Goal: Communication & Community: Answer question/provide support

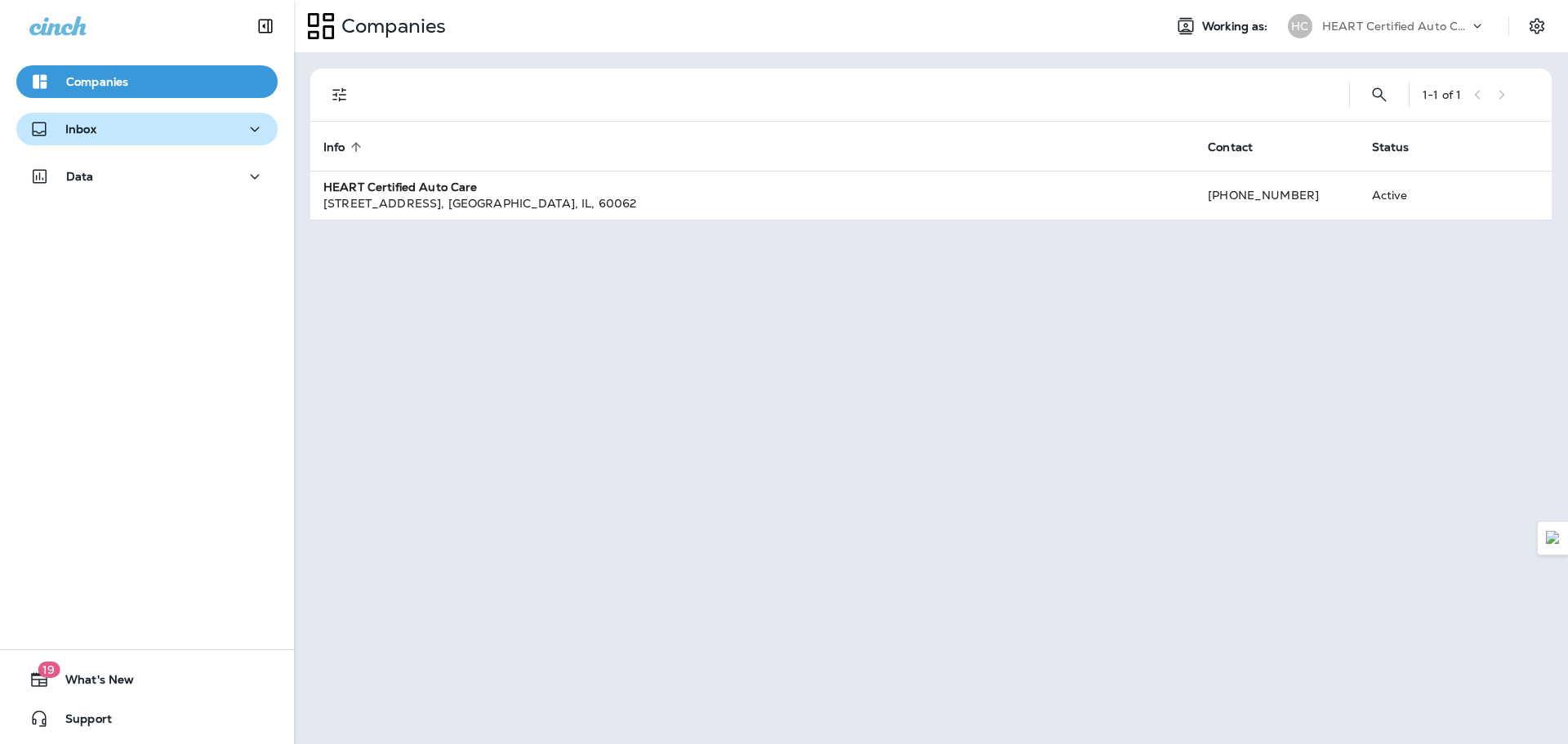
click at [177, 135] on div "Inbox" at bounding box center [147, 129] width 236 height 20
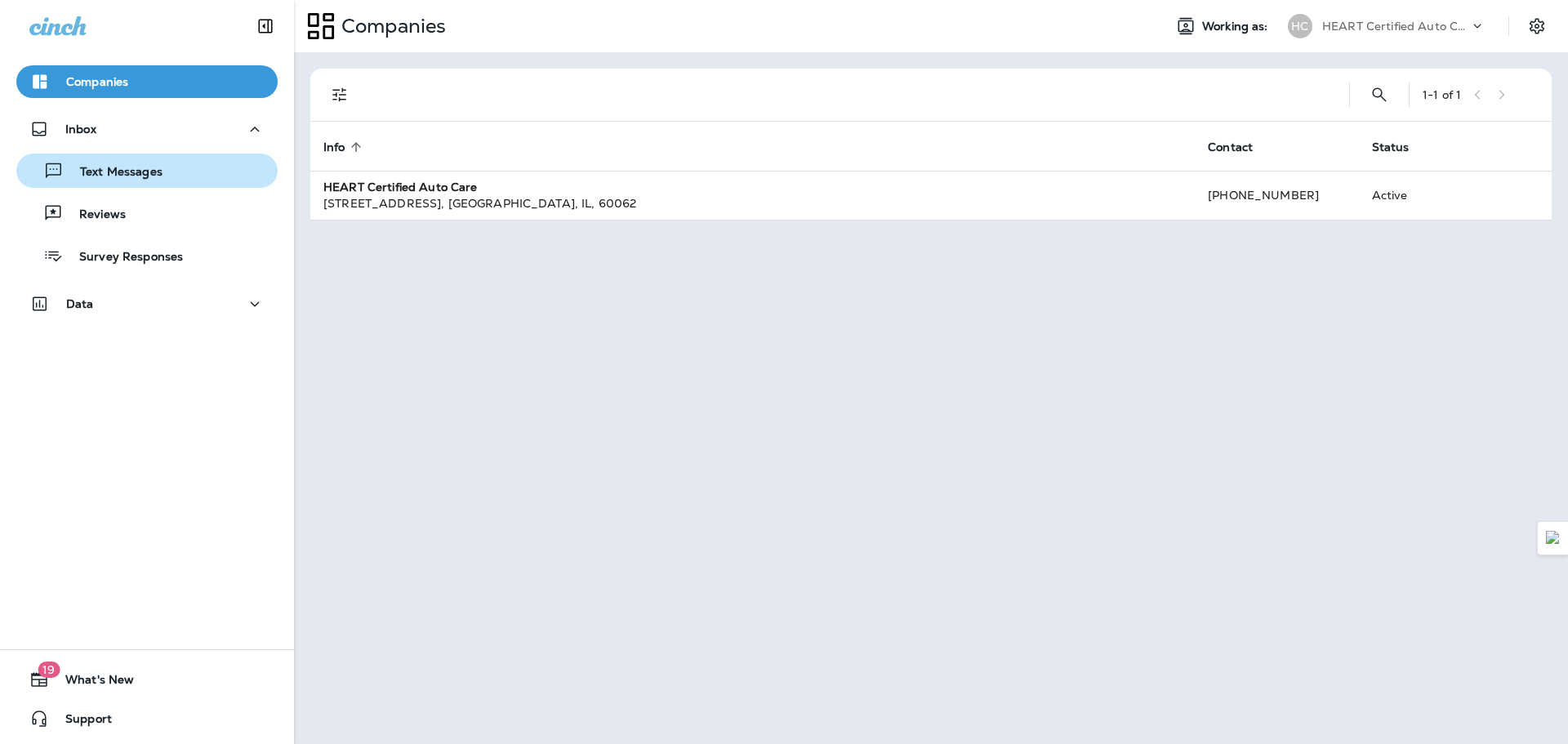
click at [175, 181] on div "Text Messages" at bounding box center [147, 171] width 248 height 25
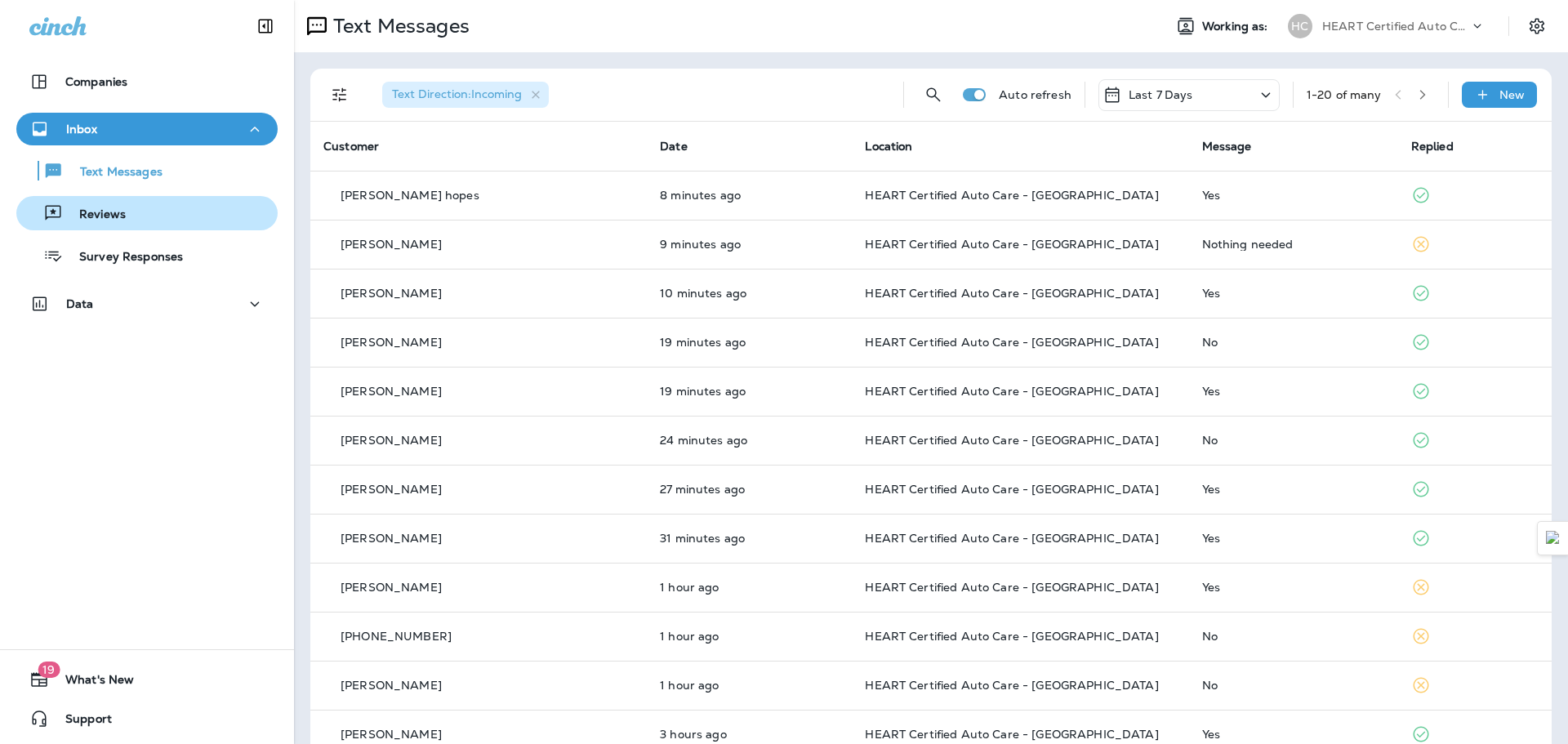
drag, startPoint x: 149, startPoint y: 216, endPoint x: 171, endPoint y: 226, distance: 24.2
click at [148, 216] on div "Reviews" at bounding box center [147, 213] width 248 height 25
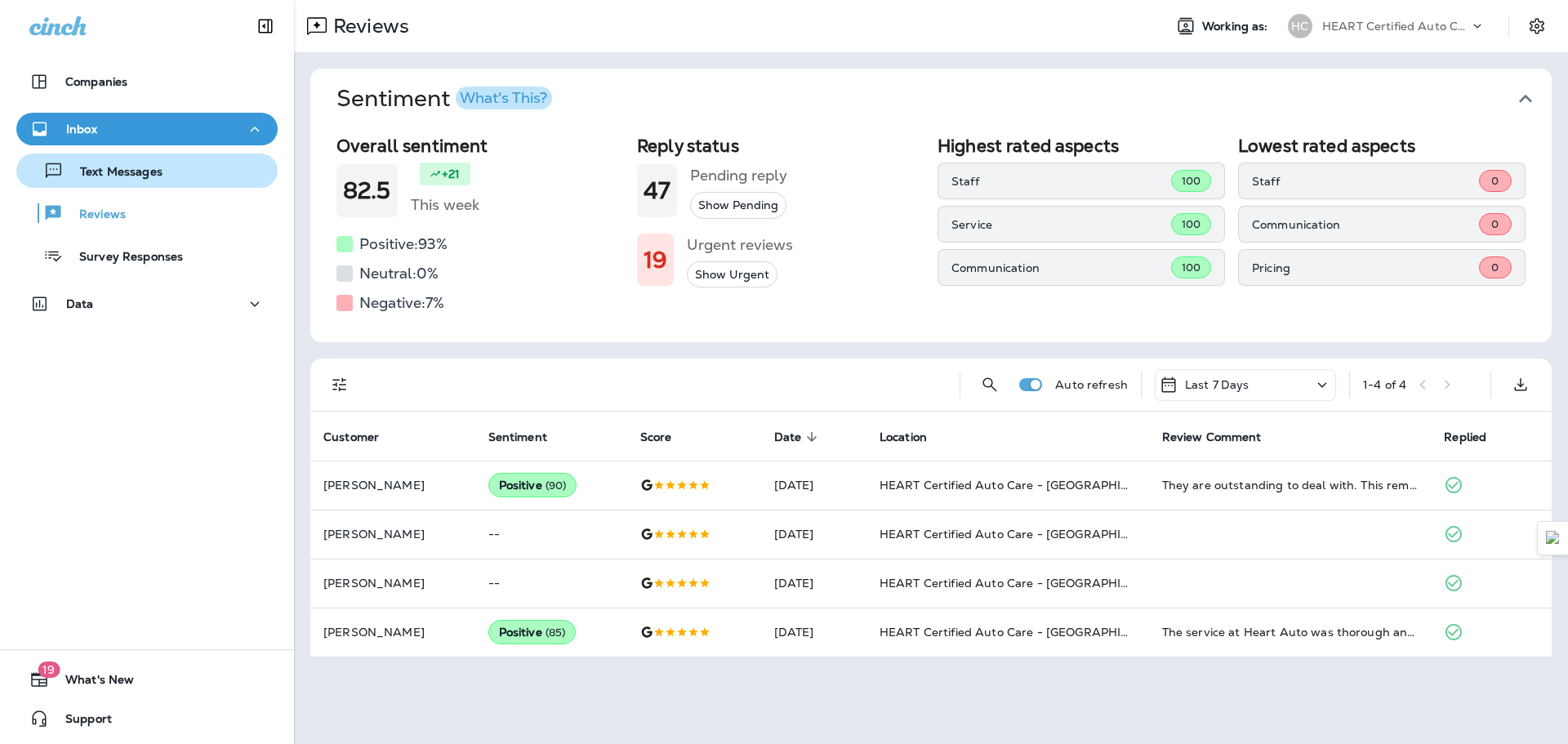
click at [133, 172] on p "Text Messages" at bounding box center [113, 172] width 99 height 16
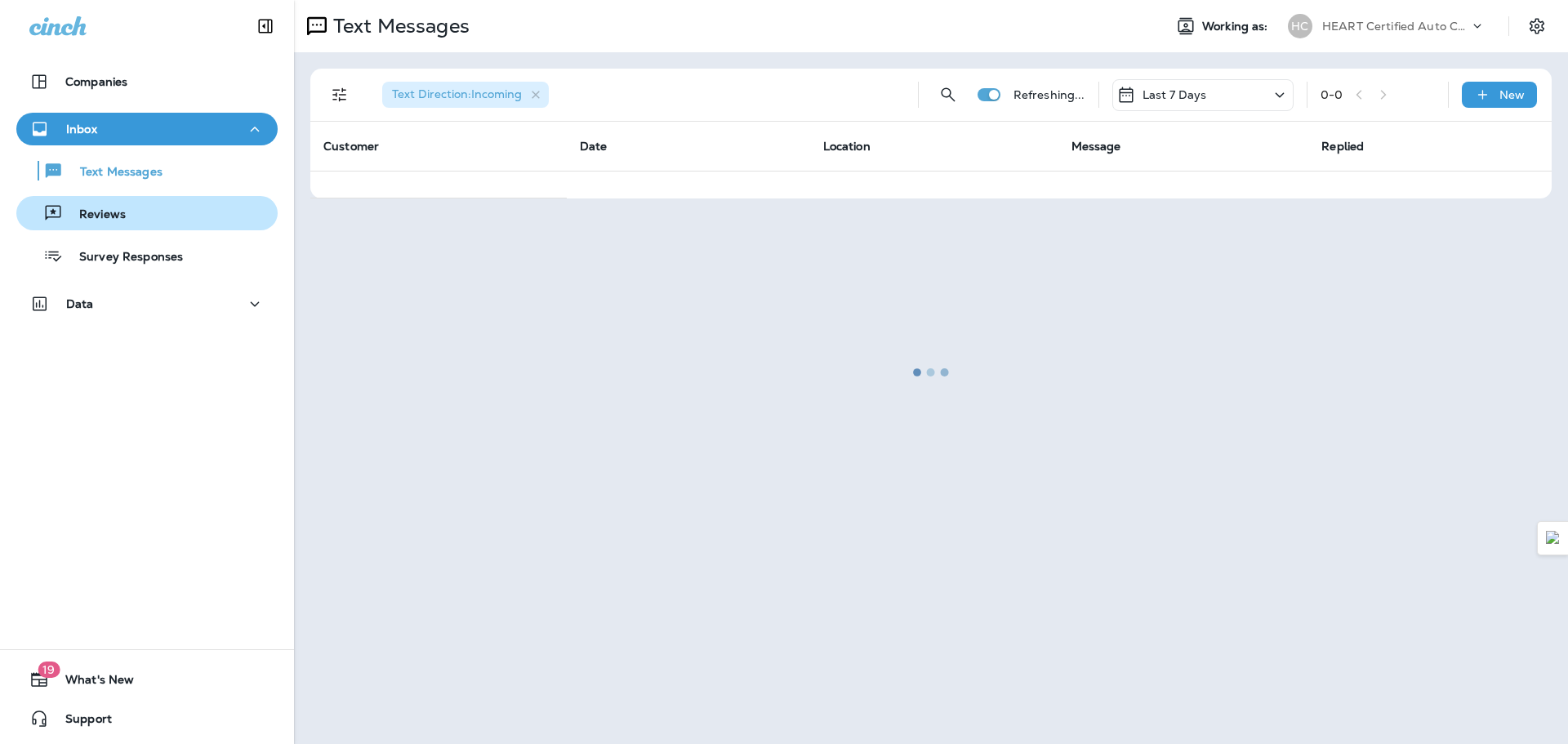
click at [132, 205] on div "Reviews" at bounding box center [147, 213] width 248 height 25
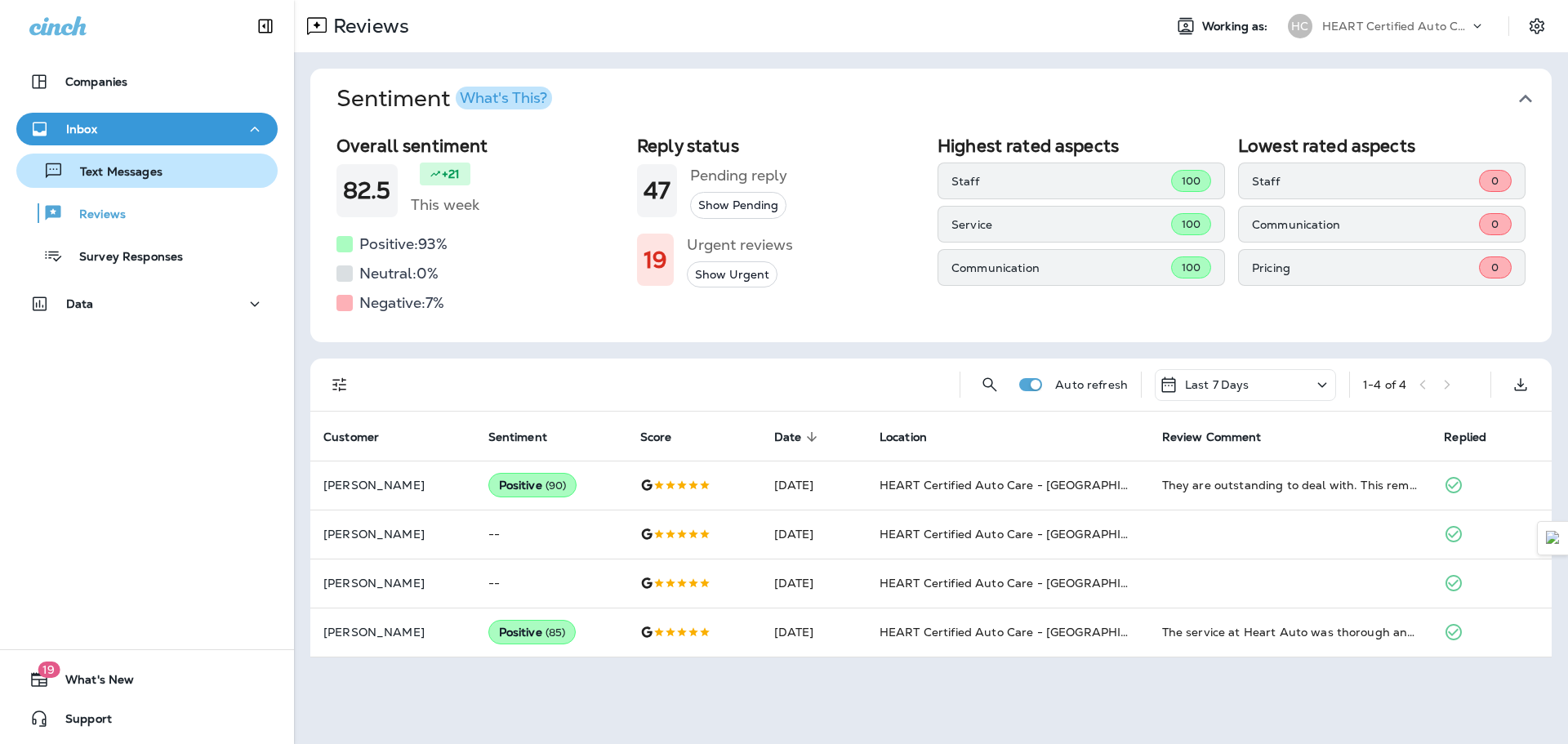
click at [120, 178] on p "Text Messages" at bounding box center [113, 172] width 99 height 16
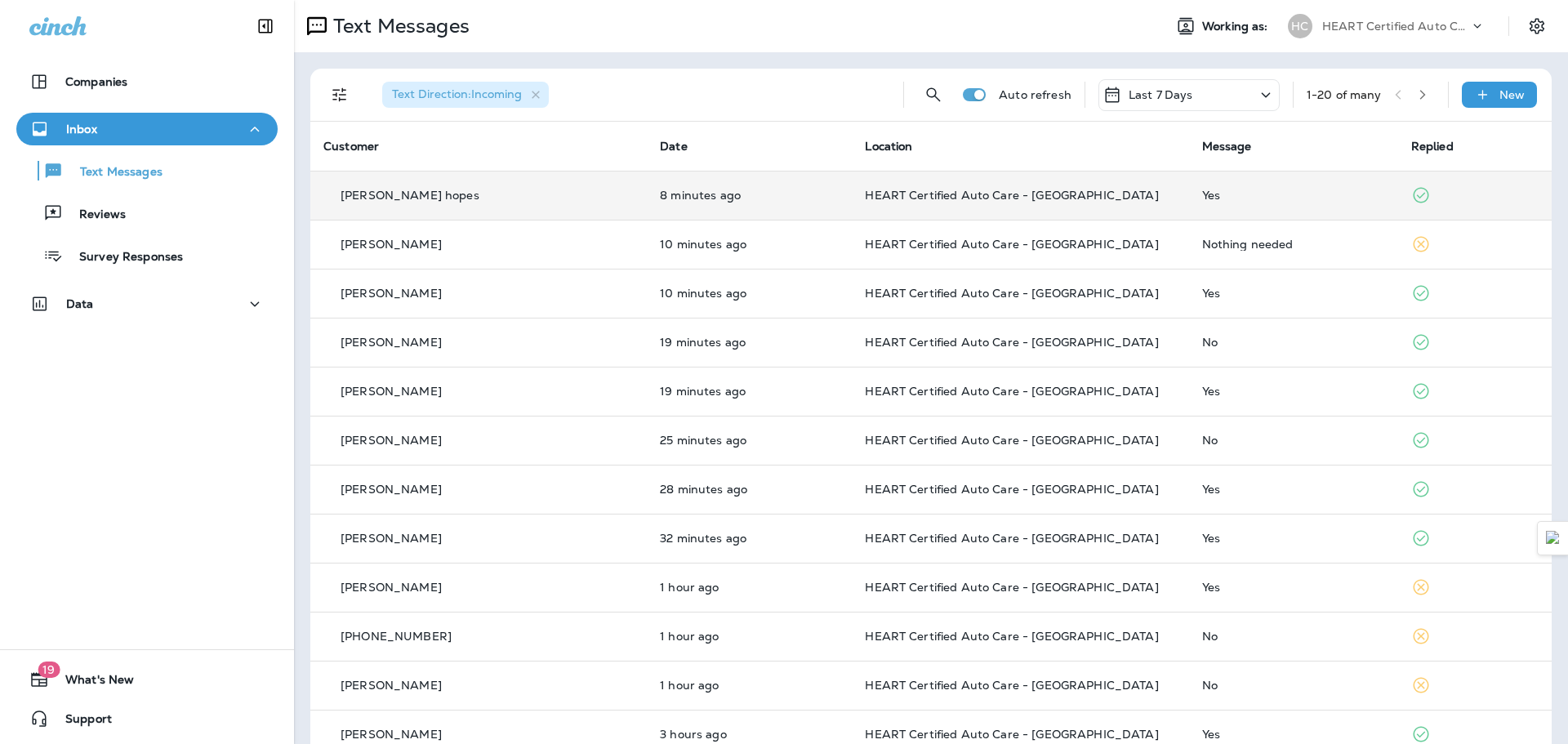
click at [1063, 202] on td "HEART Certified Auto Care - [GEOGRAPHIC_DATA]" at bounding box center [1020, 194] width 337 height 49
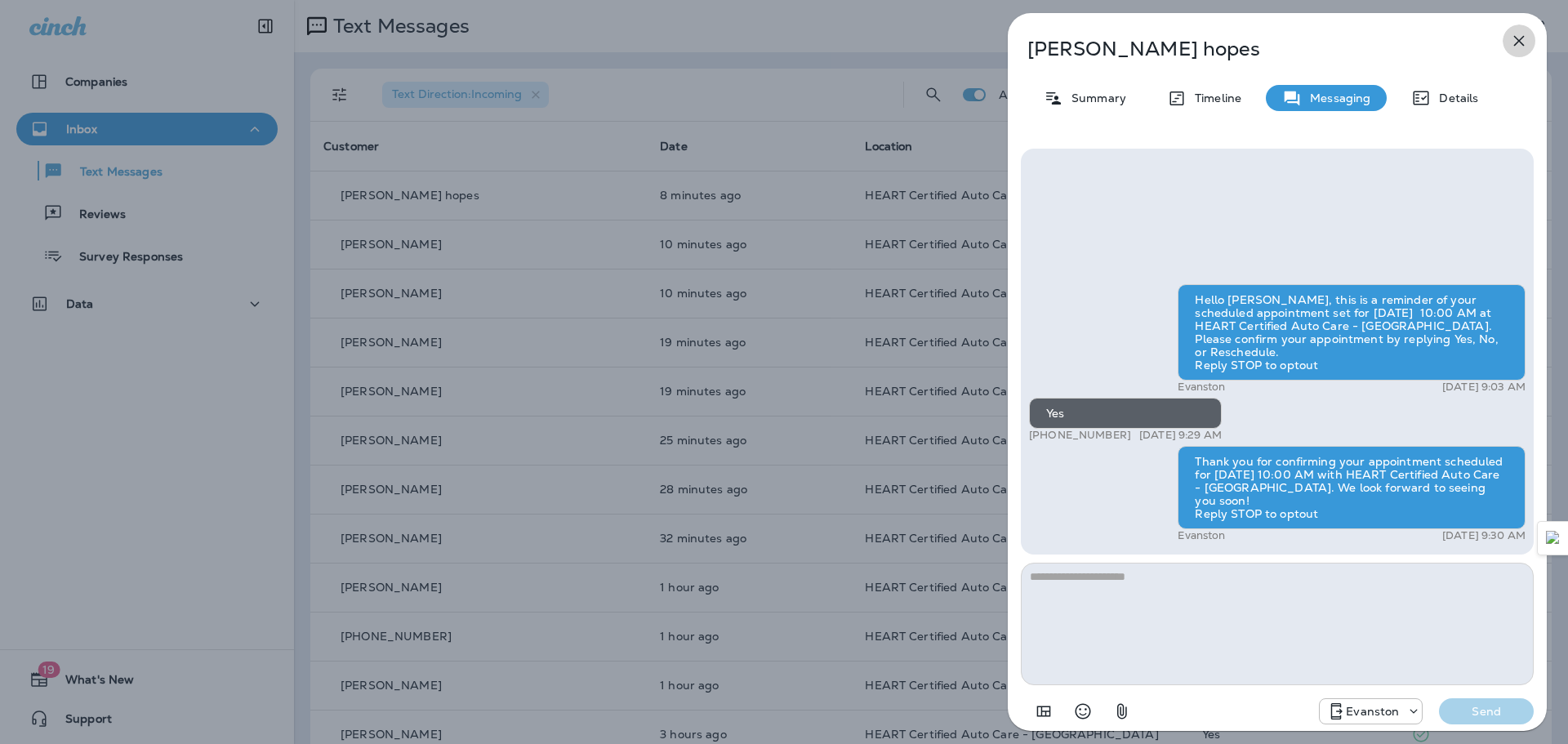
click at [1518, 42] on icon "button" at bounding box center [1519, 41] width 11 height 11
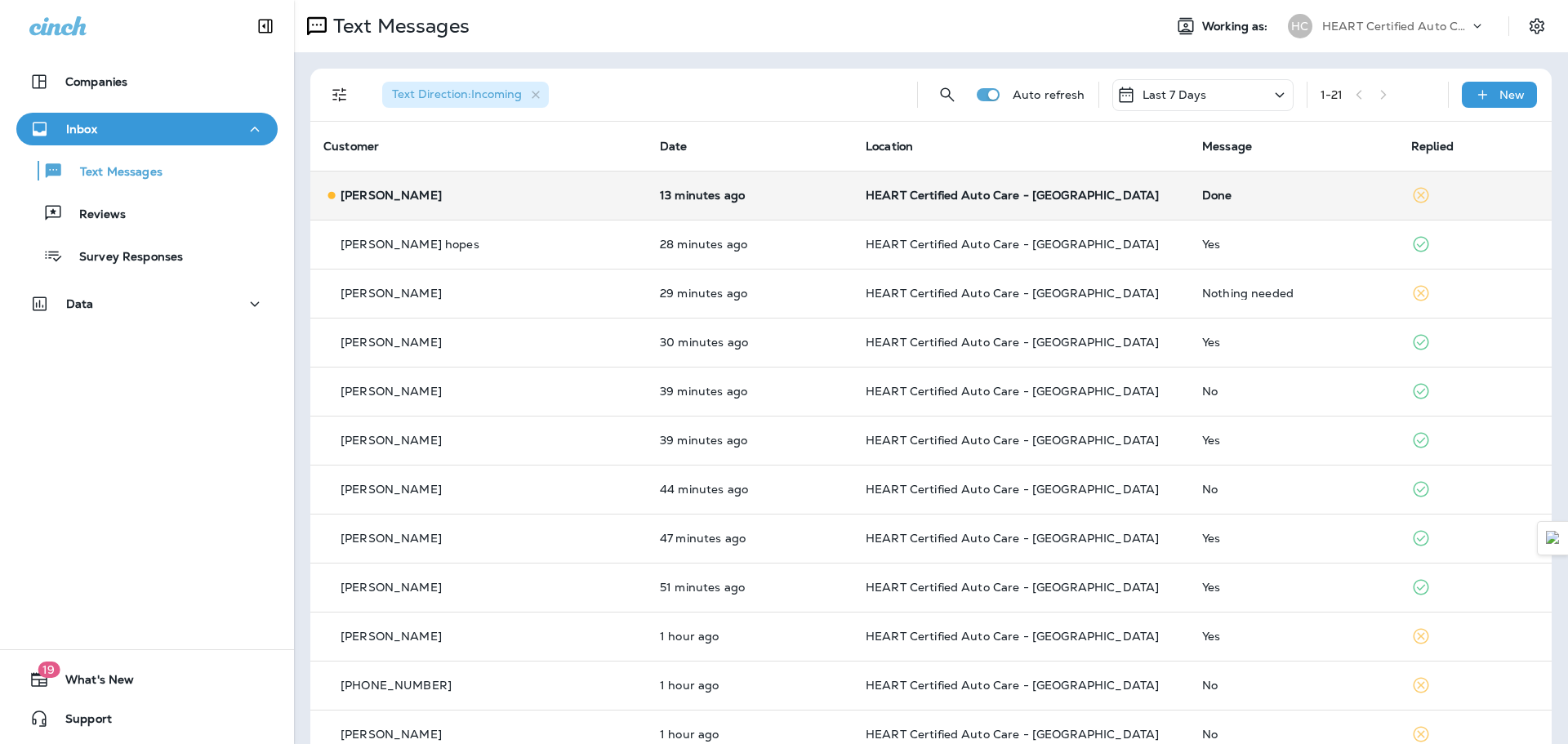
click at [516, 182] on td "[PERSON_NAME]" at bounding box center [478, 194] width 337 height 49
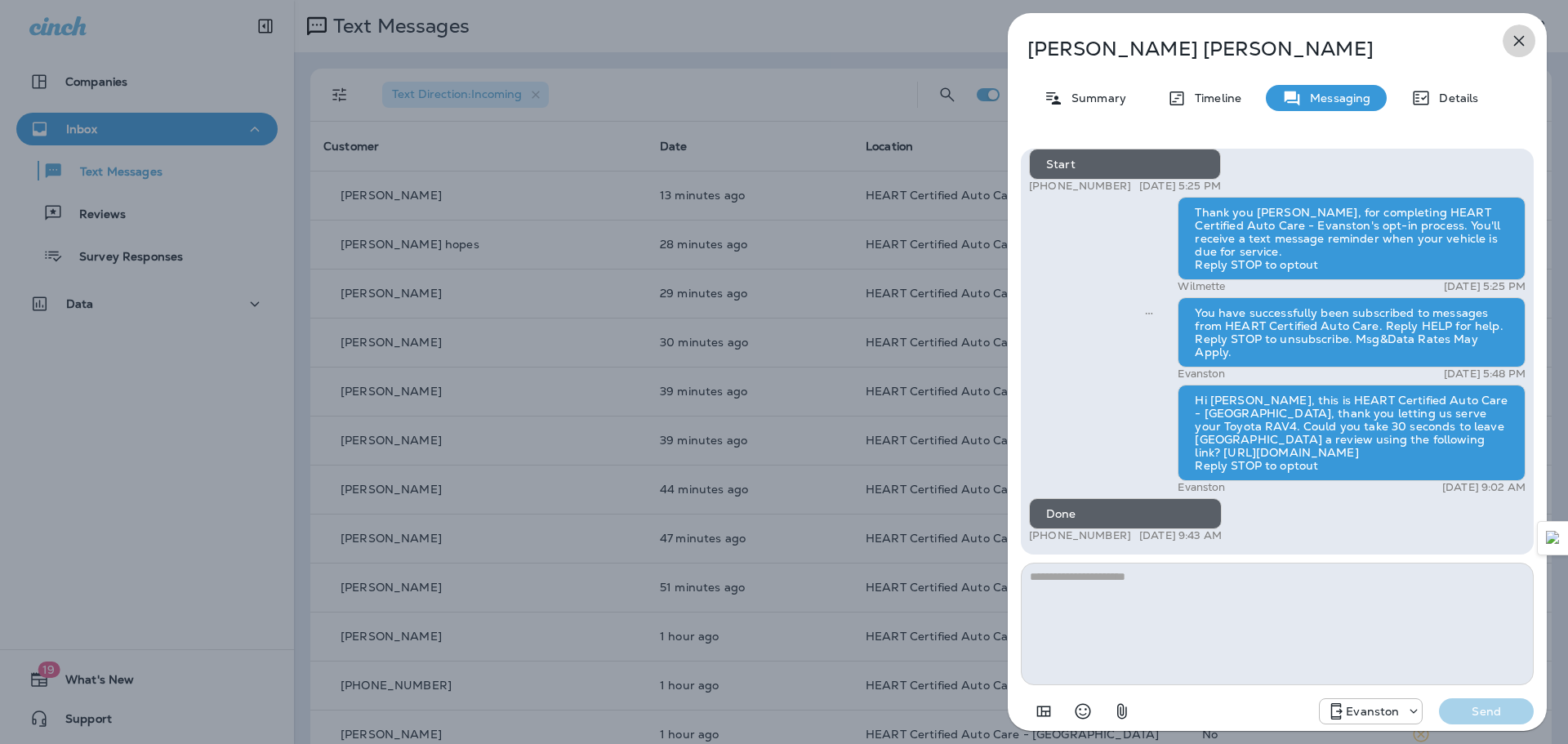
click at [1519, 41] on icon "button" at bounding box center [1519, 41] width 11 height 11
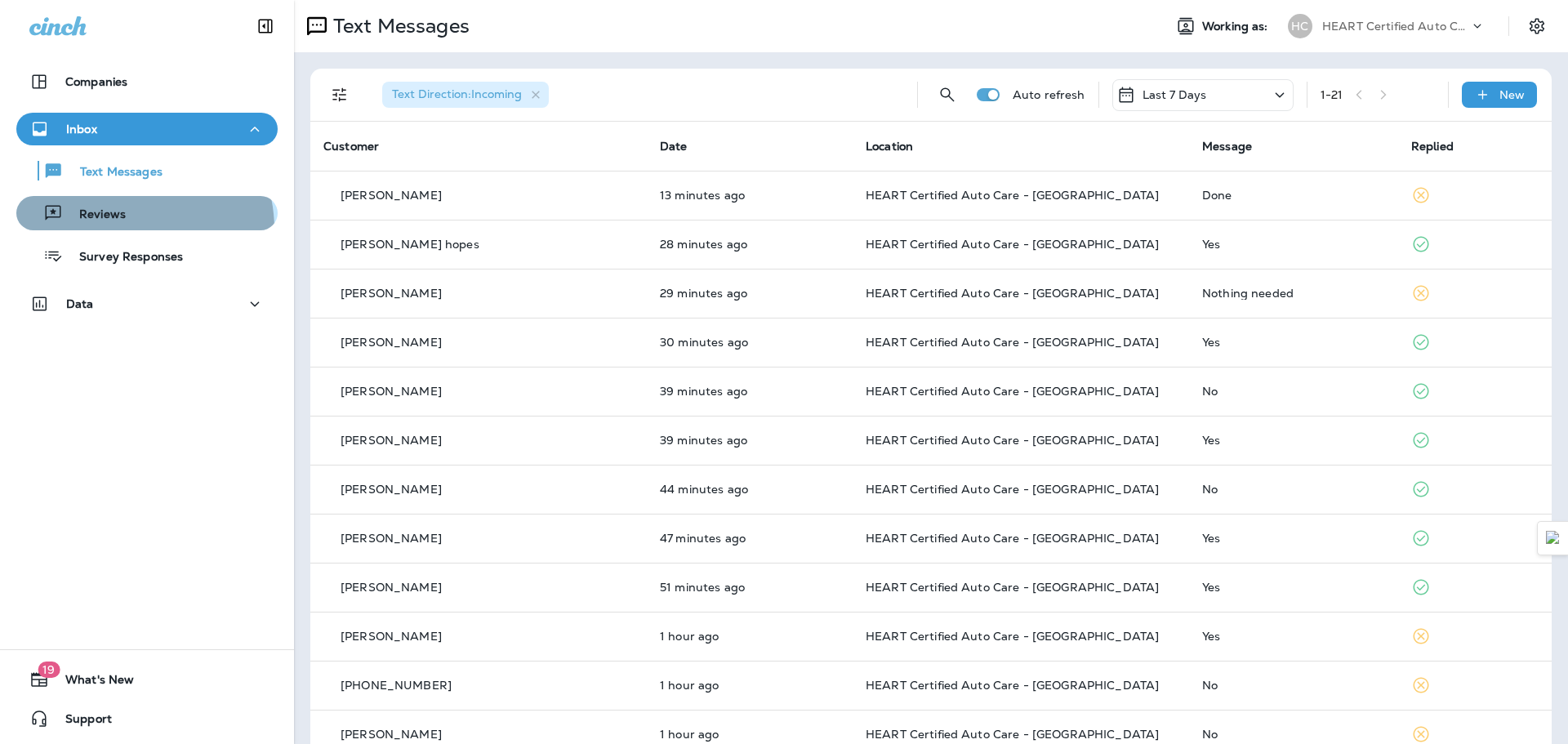
click at [122, 229] on button "Reviews" at bounding box center [147, 213] width 261 height 34
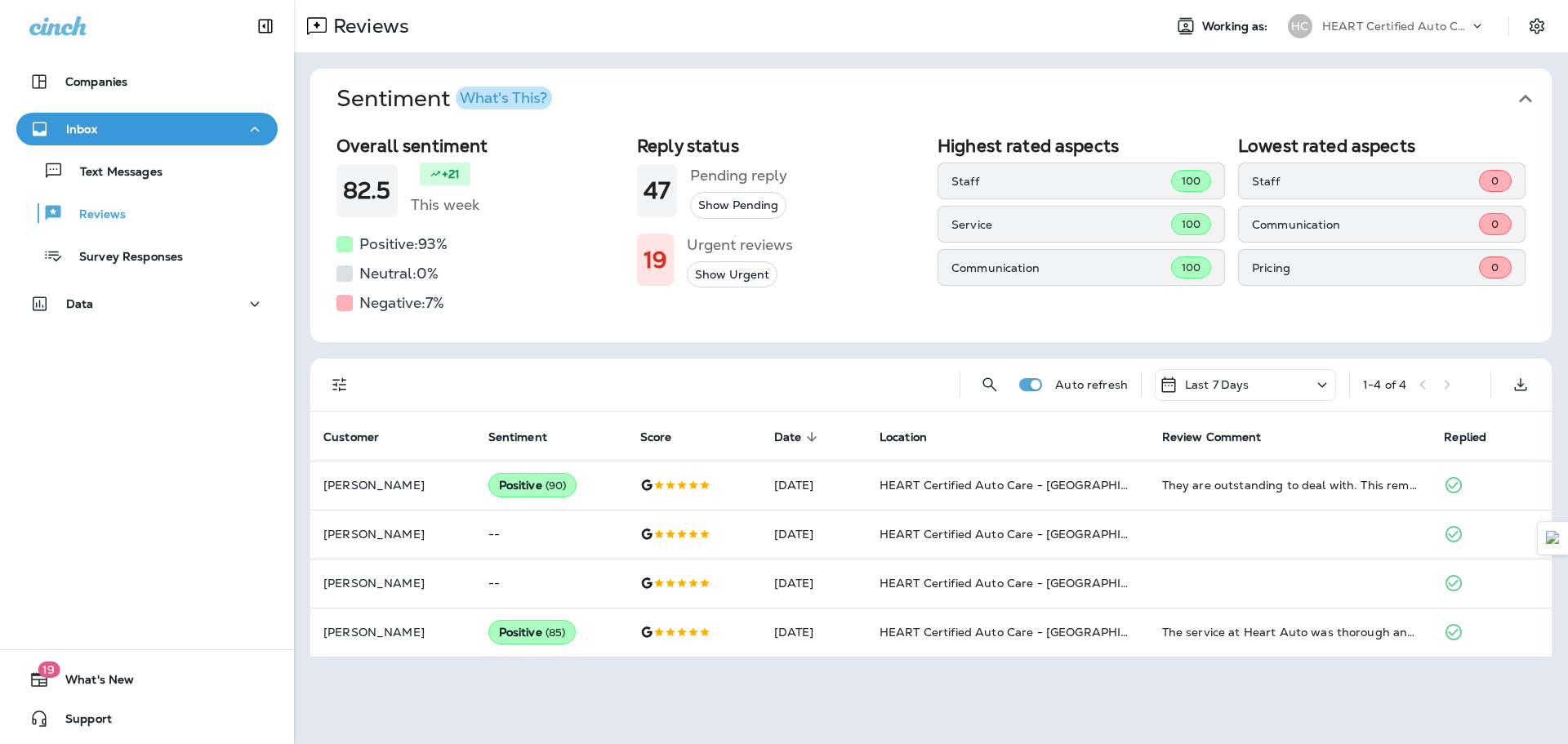
click at [81, 131] on p "Inbox" at bounding box center [82, 129] width 31 height 13
click at [171, 121] on div "Inbox" at bounding box center [147, 129] width 236 height 20
click at [152, 180] on p "Text Messages" at bounding box center [113, 172] width 99 height 16
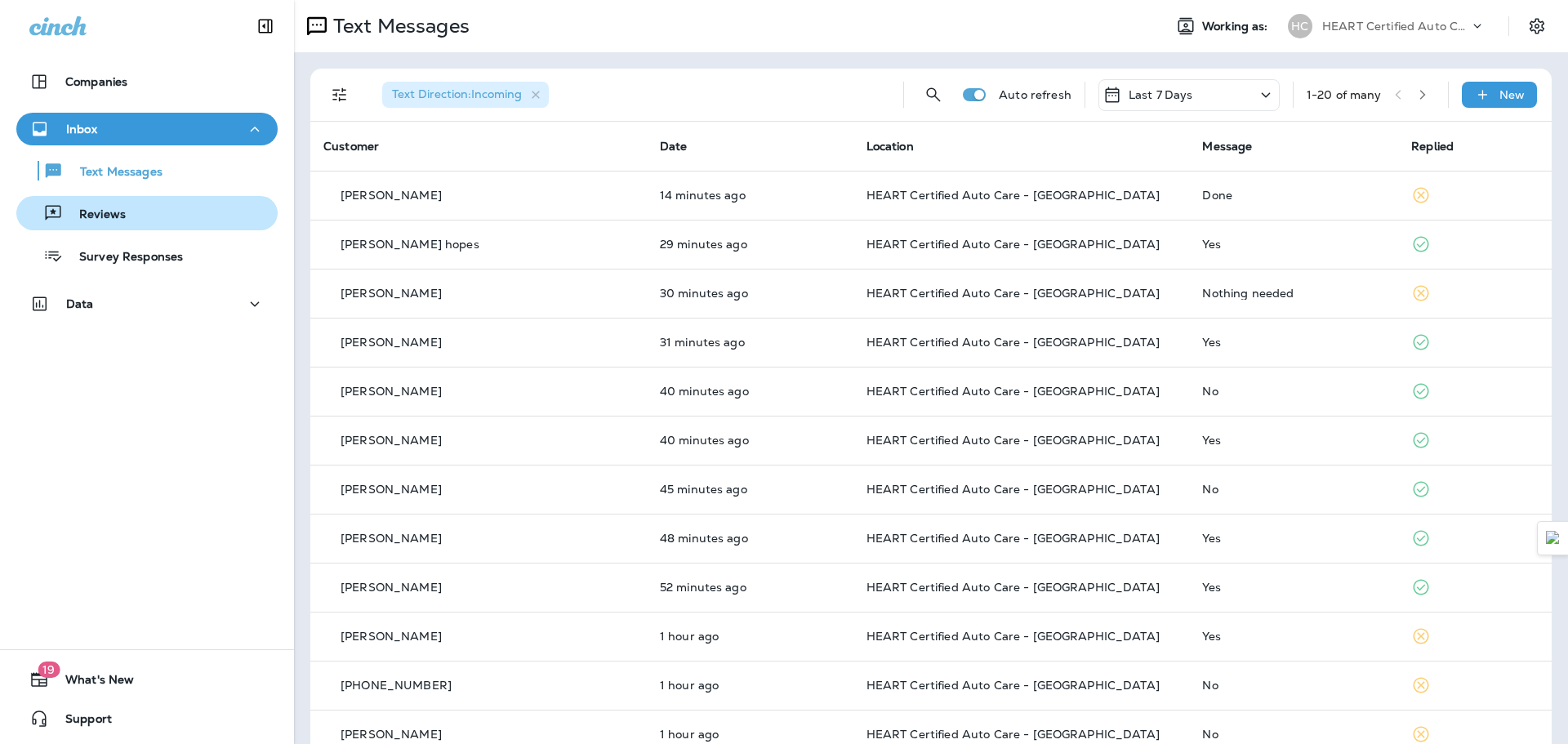
click at [120, 201] on div "Reviews" at bounding box center [74, 213] width 103 height 25
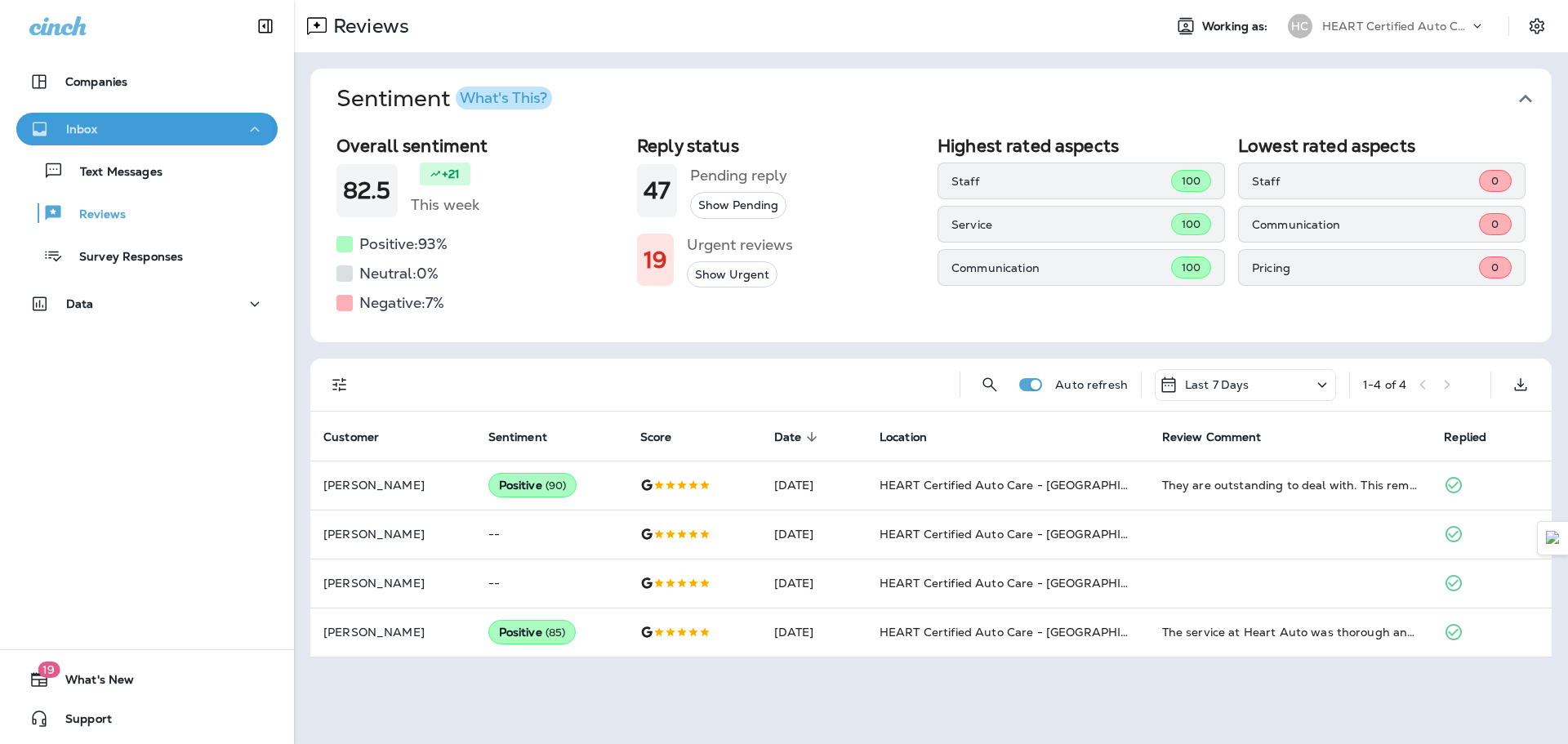
click at [118, 134] on div "Inbox" at bounding box center [147, 129] width 236 height 20
click at [98, 117] on button "Inbox" at bounding box center [147, 129] width 261 height 33
click at [101, 215] on p "Reviews" at bounding box center [94, 215] width 63 height 16
click at [89, 224] on div "Reviews" at bounding box center [74, 213] width 103 height 25
click at [1321, 384] on icon at bounding box center [1321, 385] width 19 height 20
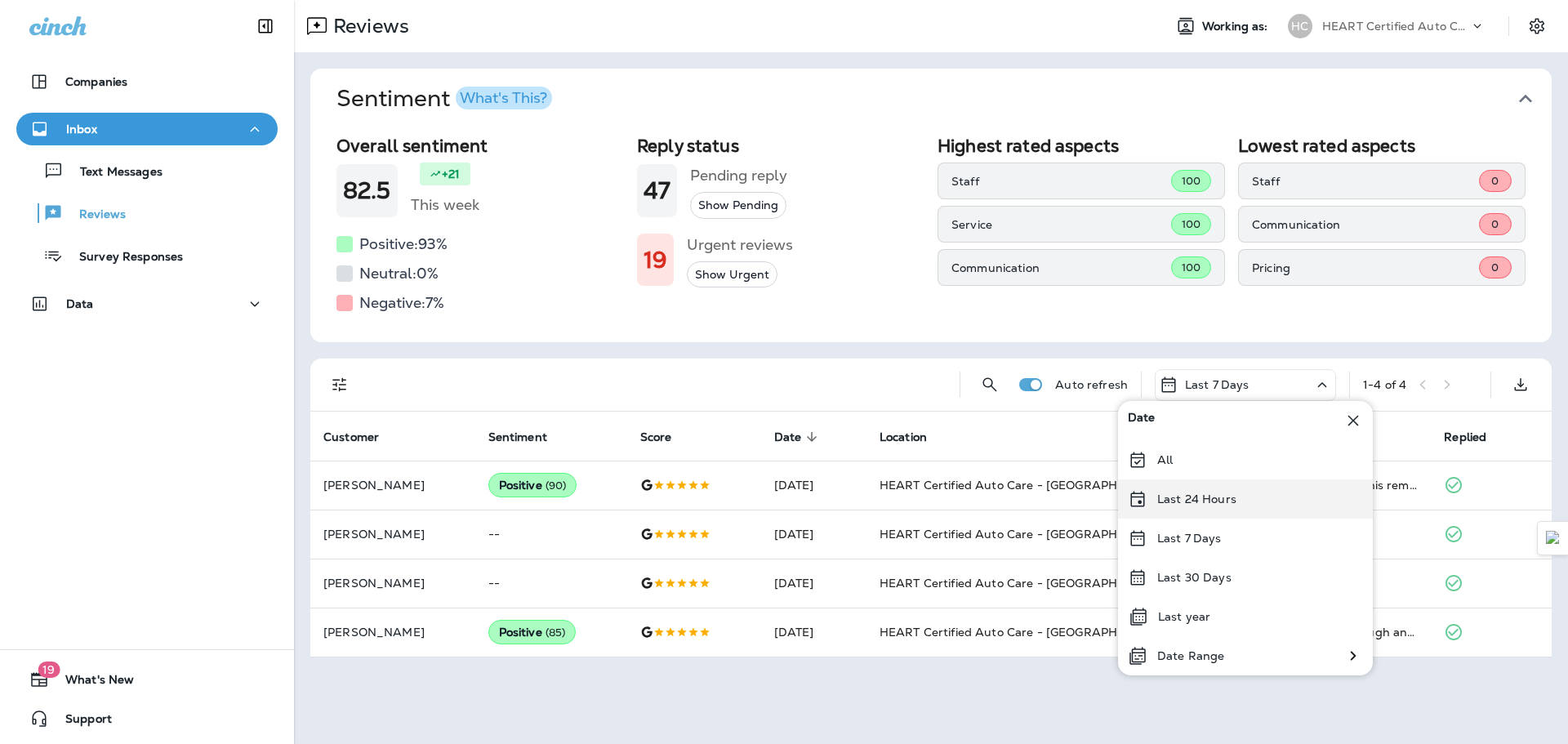
click at [1242, 505] on div "Last 24 Hours" at bounding box center [1245, 499] width 255 height 39
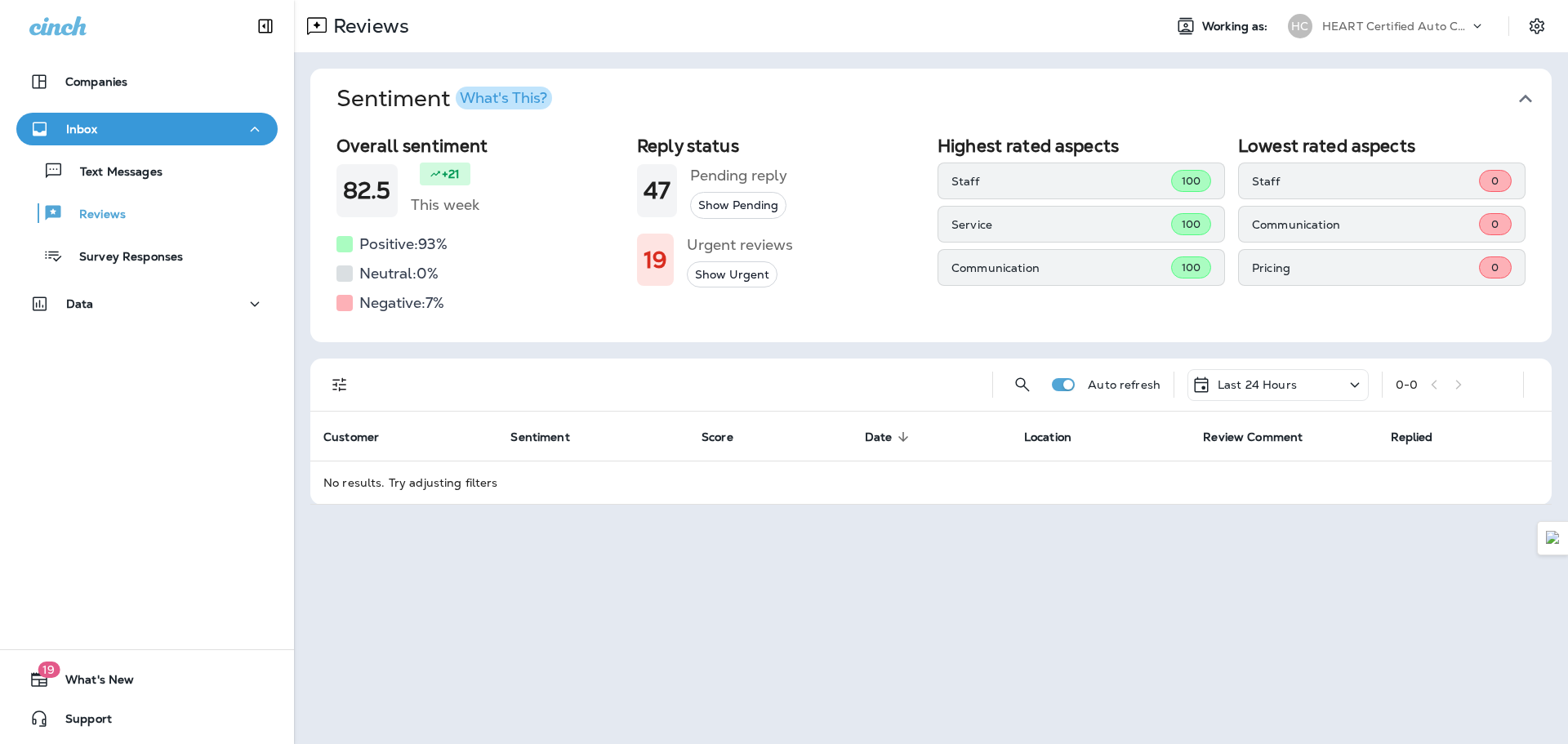
click at [204, 135] on div "Inbox" at bounding box center [147, 129] width 236 height 20
click at [129, 131] on div "Inbox" at bounding box center [147, 129] width 236 height 20
click at [129, 205] on div "Reviews" at bounding box center [147, 213] width 248 height 25
click at [191, 163] on div "Text Messages" at bounding box center [147, 171] width 248 height 25
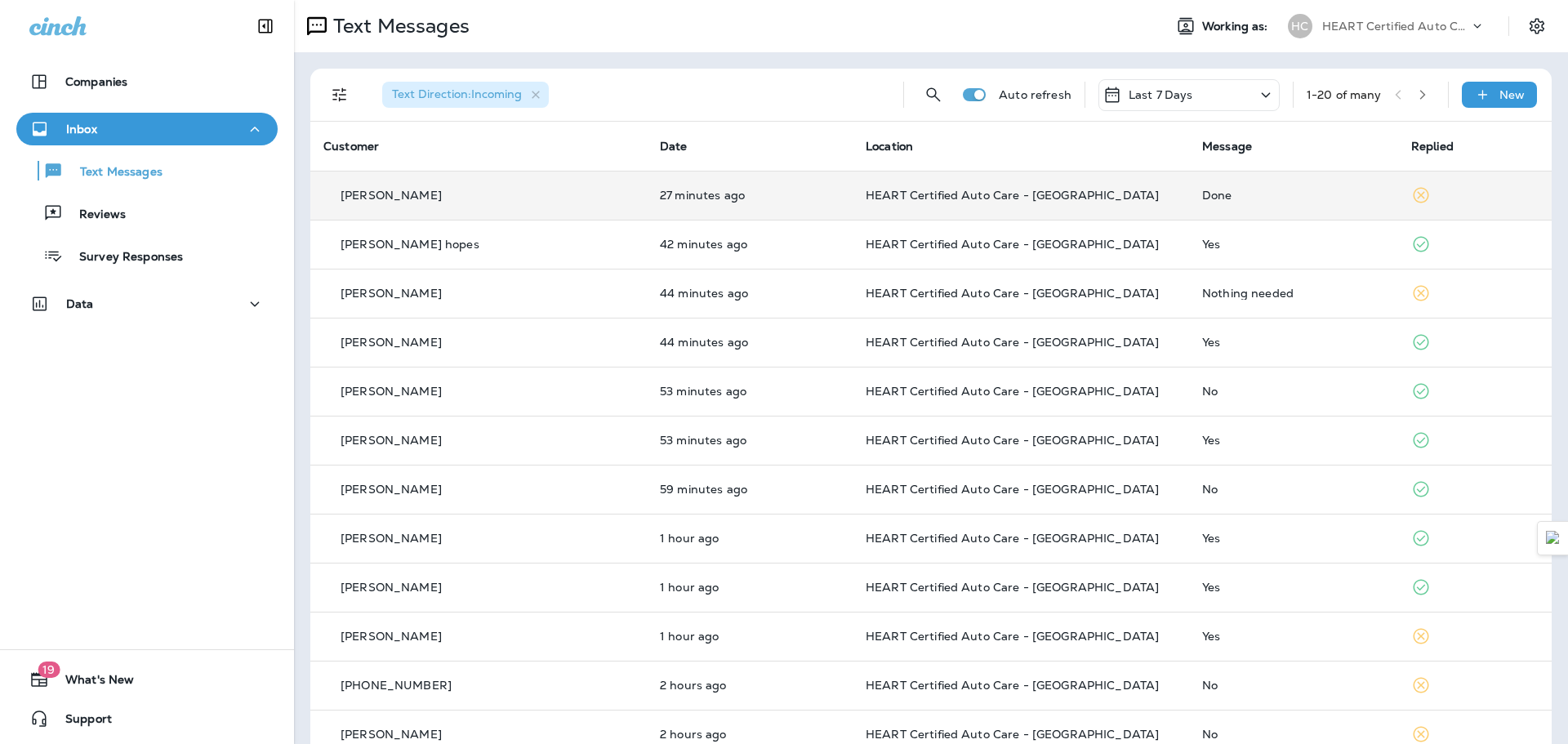
click at [1364, 182] on td "Done" at bounding box center [1294, 194] width 209 height 49
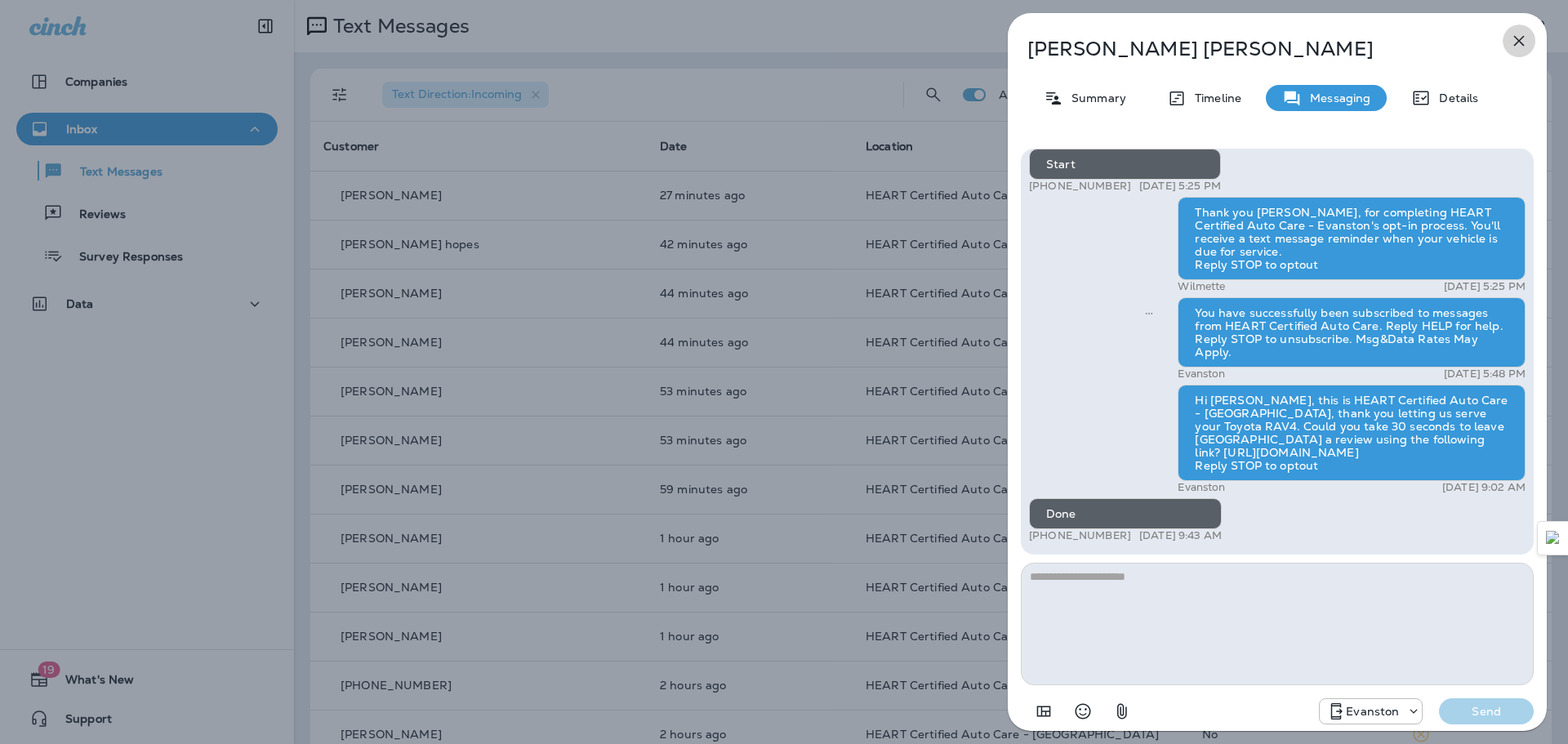
click at [1522, 42] on icon "button" at bounding box center [1518, 40] width 19 height 19
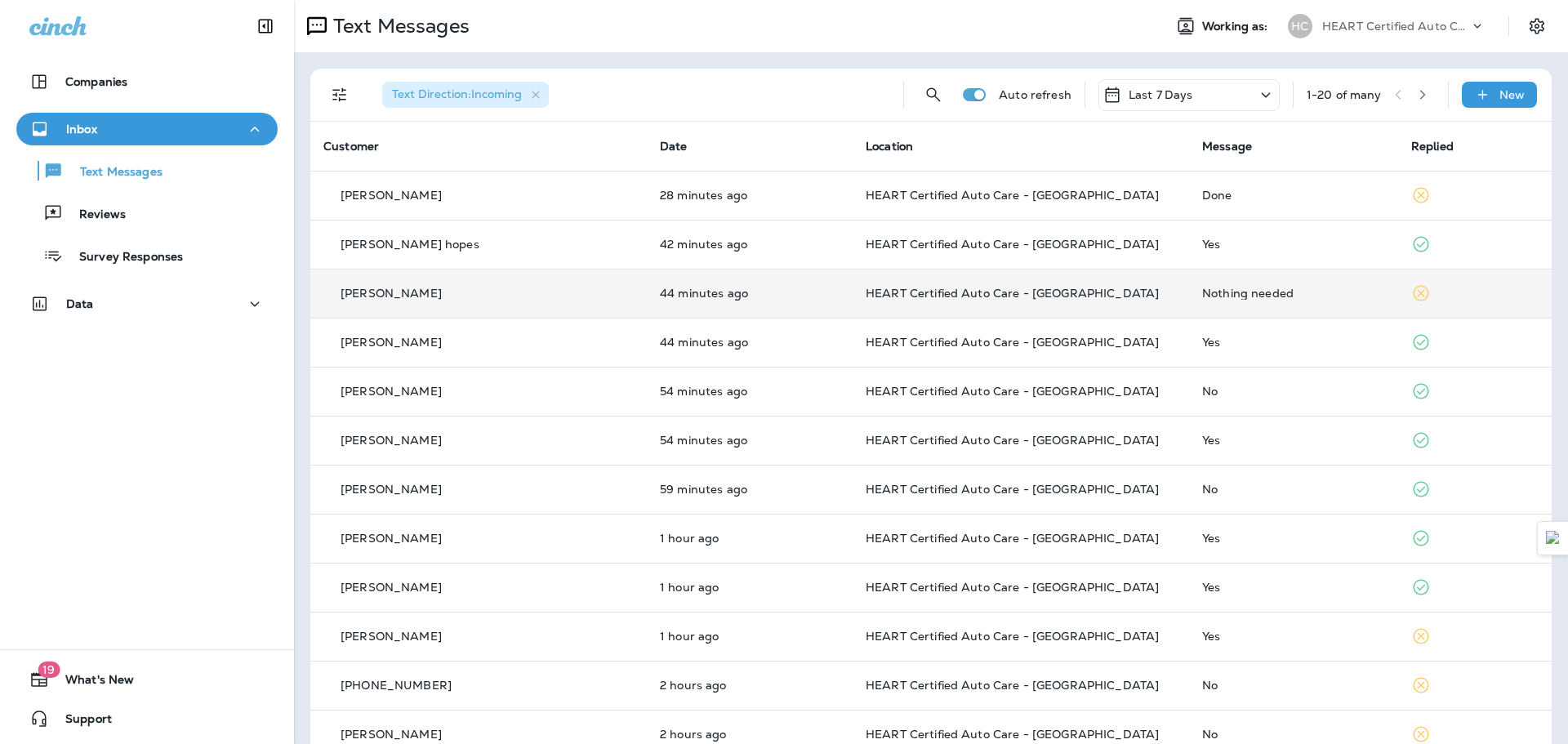
click at [1426, 283] on td at bounding box center [1474, 293] width 153 height 49
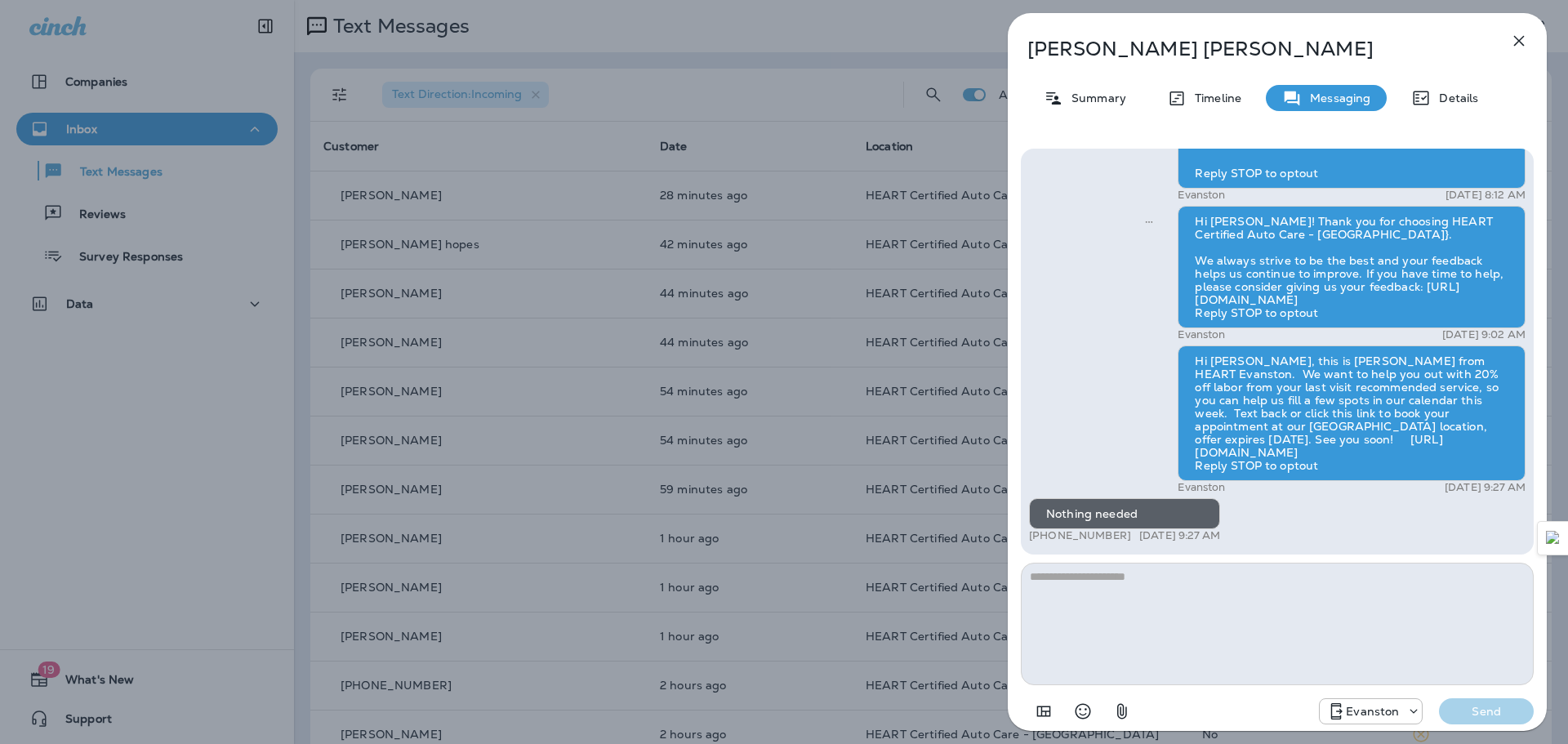
click at [1519, 37] on icon "button" at bounding box center [1518, 40] width 19 height 19
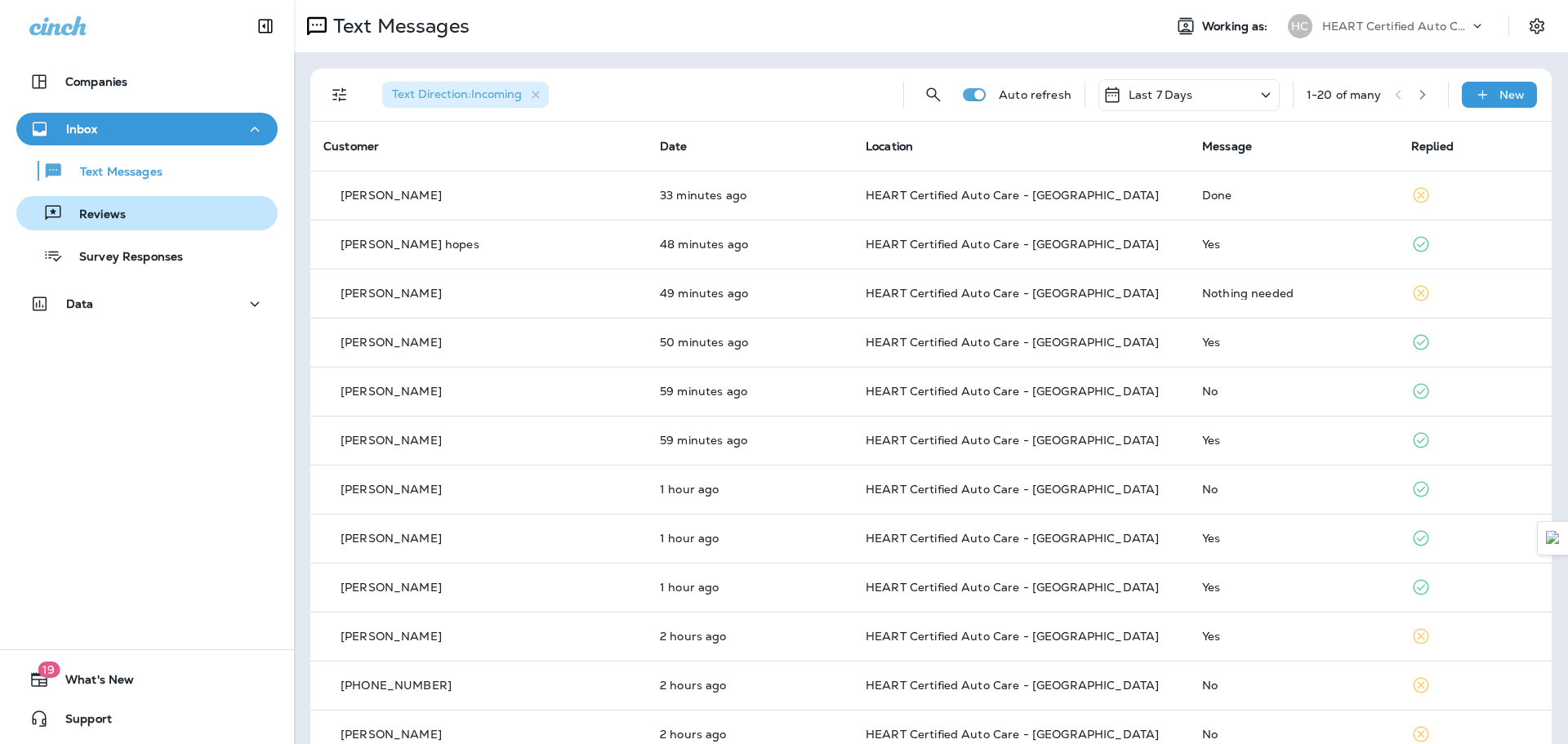
drag, startPoint x: 136, startPoint y: 219, endPoint x: 146, endPoint y: 208, distance: 14.9
click at [136, 219] on div "Reviews" at bounding box center [147, 213] width 248 height 25
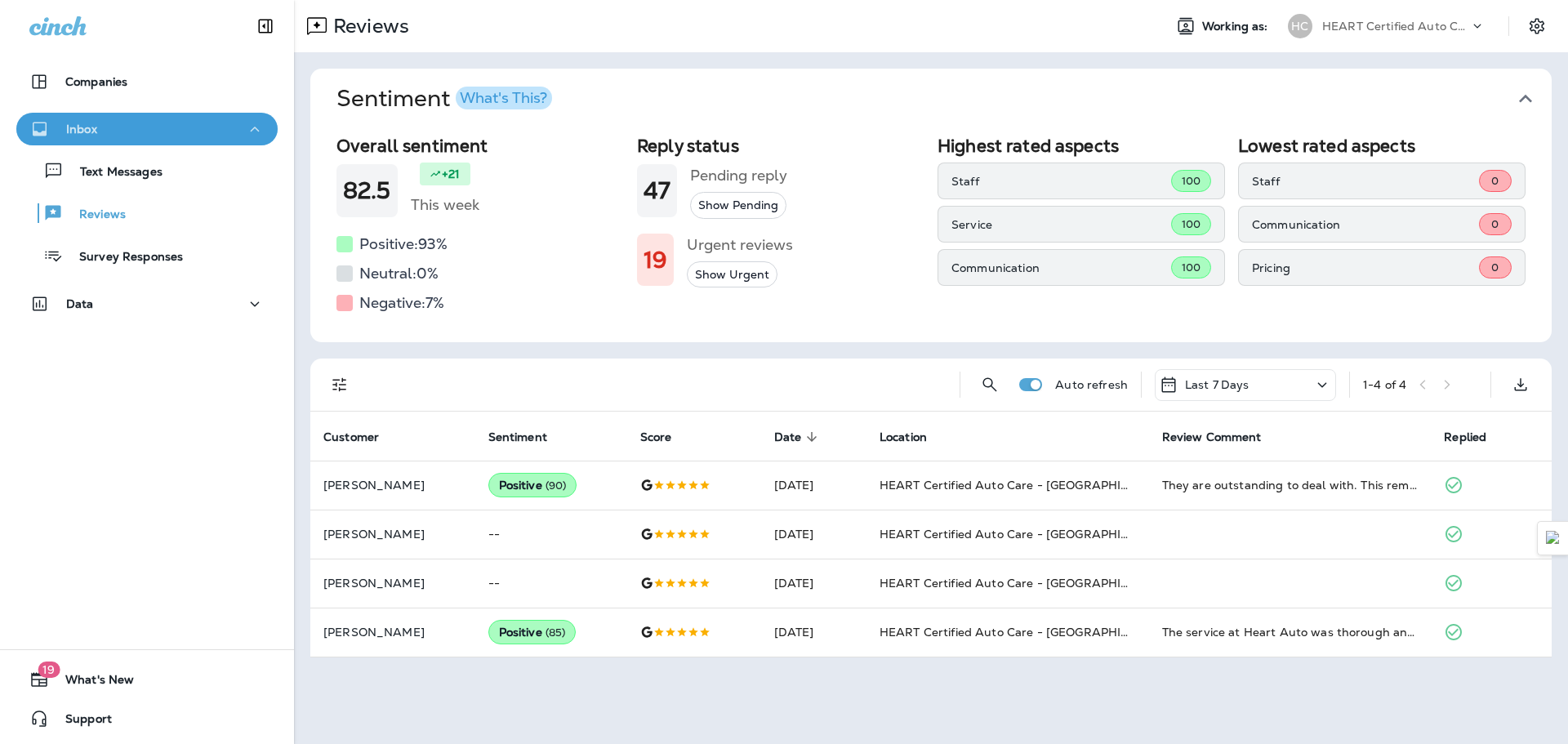
click at [190, 122] on div "Inbox" at bounding box center [147, 129] width 236 height 20
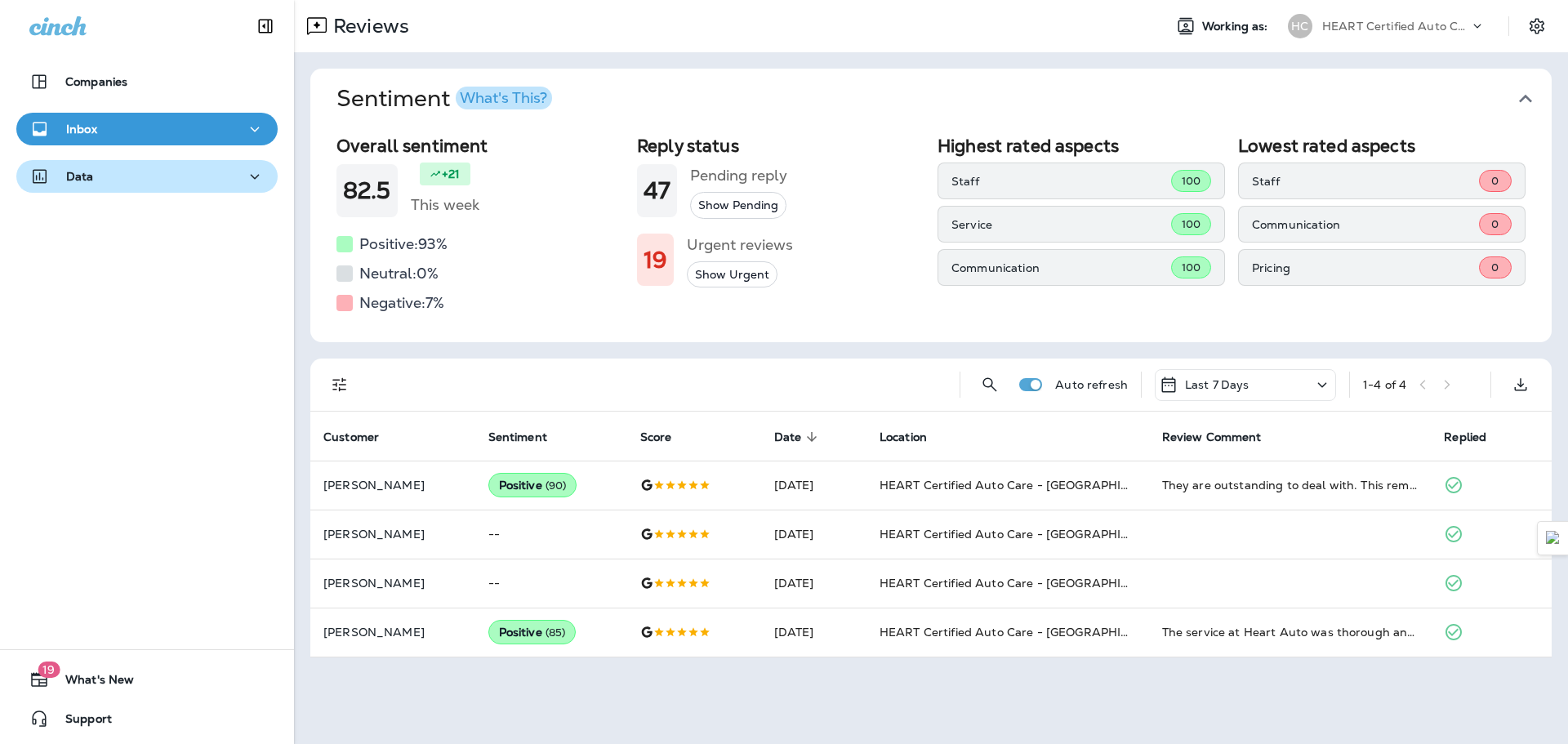
click at [167, 170] on div "Data" at bounding box center [147, 177] width 236 height 20
click at [162, 128] on div "Inbox" at bounding box center [147, 129] width 236 height 20
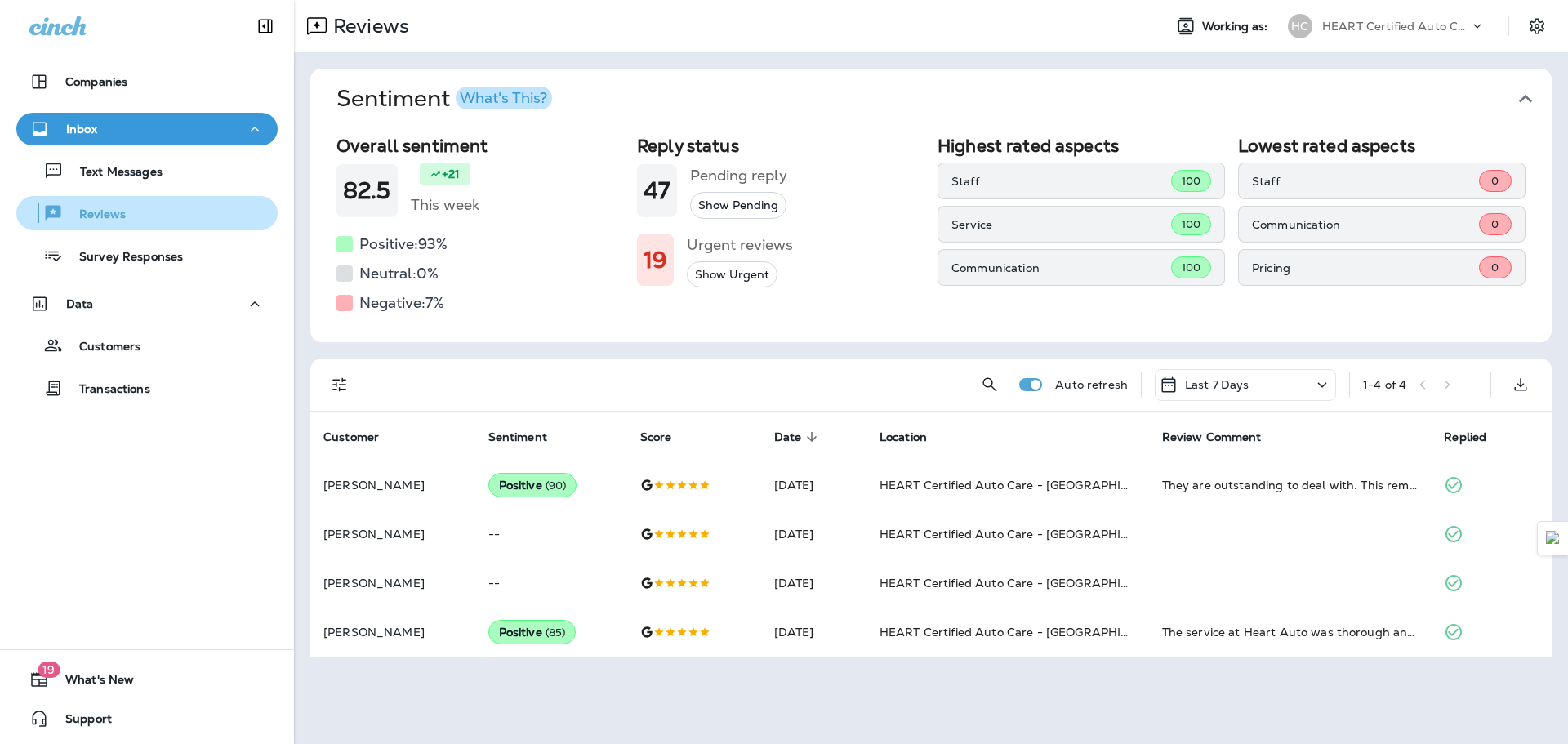
click at [183, 218] on div "Reviews" at bounding box center [147, 213] width 248 height 25
click at [183, 216] on div "Reviews" at bounding box center [147, 213] width 248 height 25
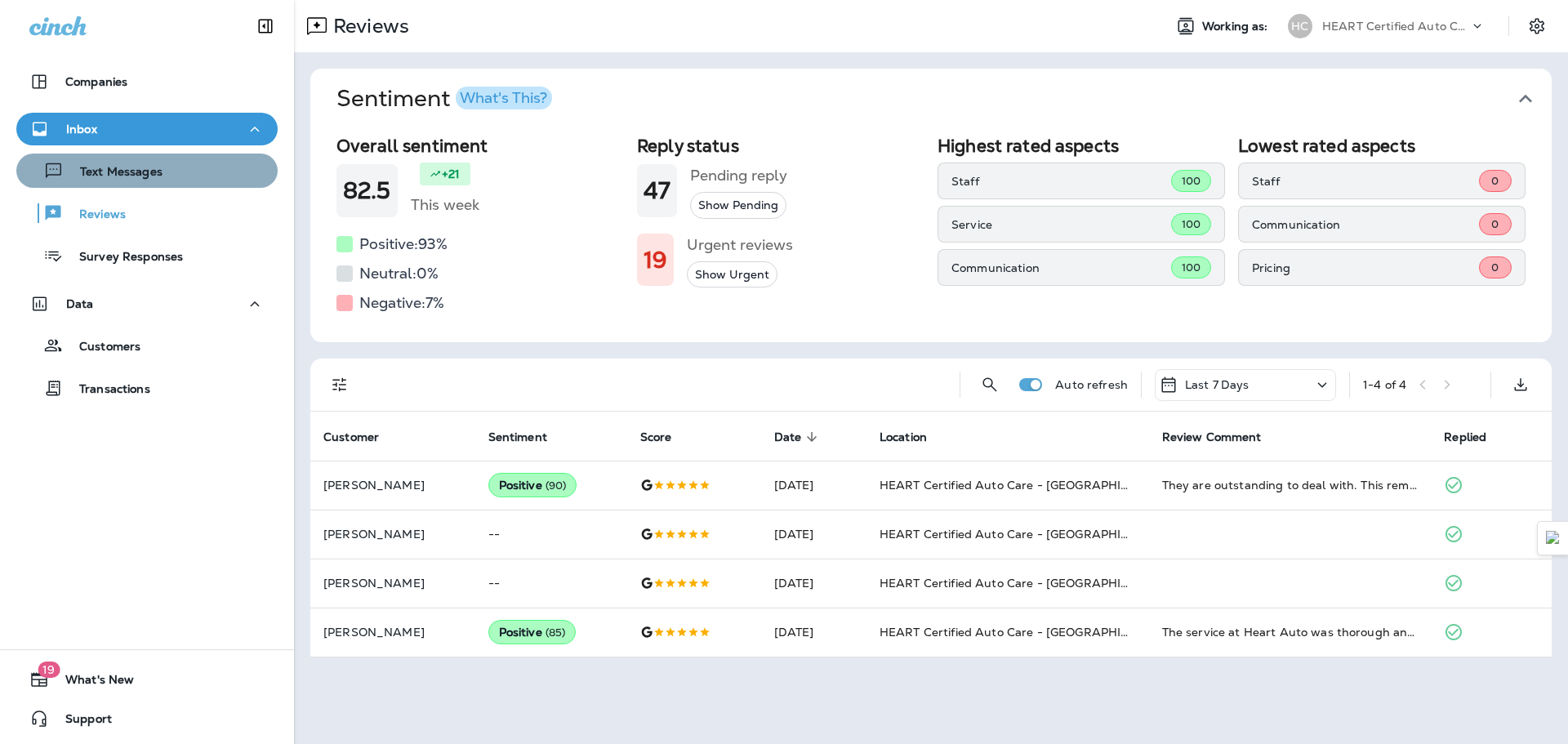
click at [150, 161] on div "Text Messages" at bounding box center [93, 171] width 139 height 25
